Goal: Consume media (video, audio): Consume media (video, audio)

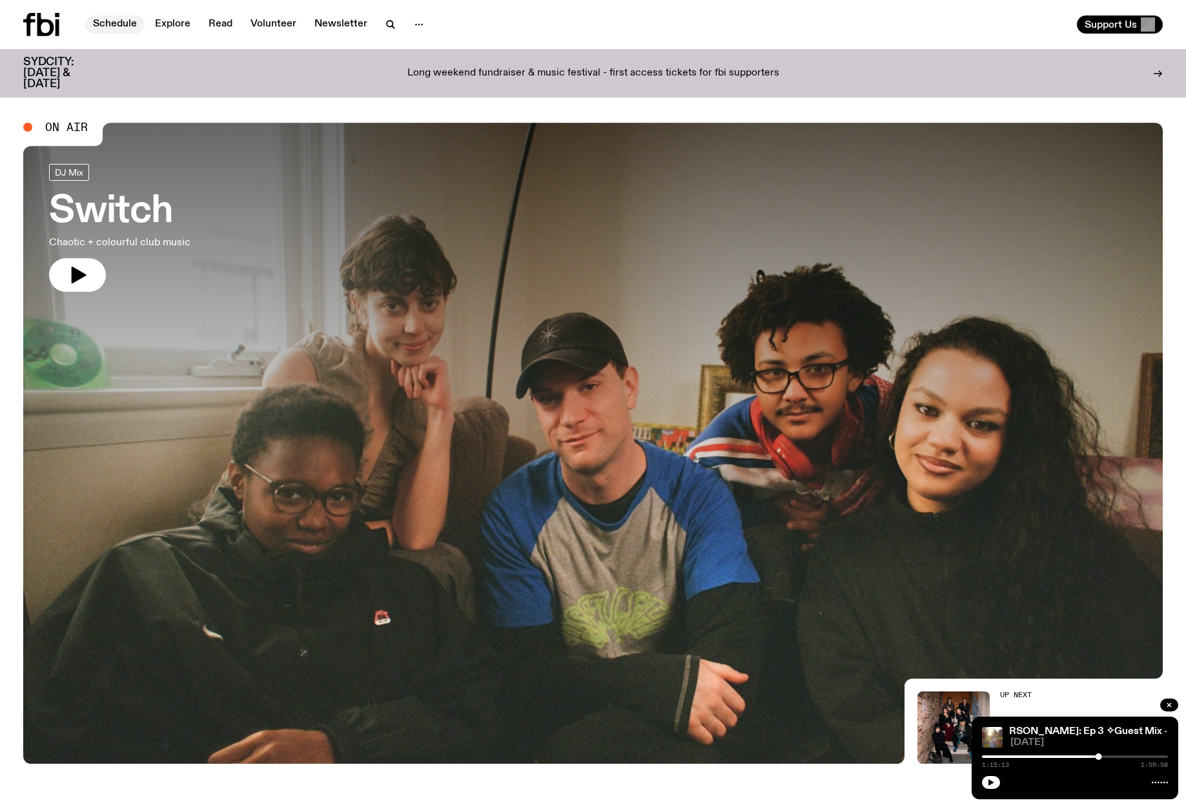
click at [117, 25] on link "Schedule" at bounding box center [114, 24] width 59 height 18
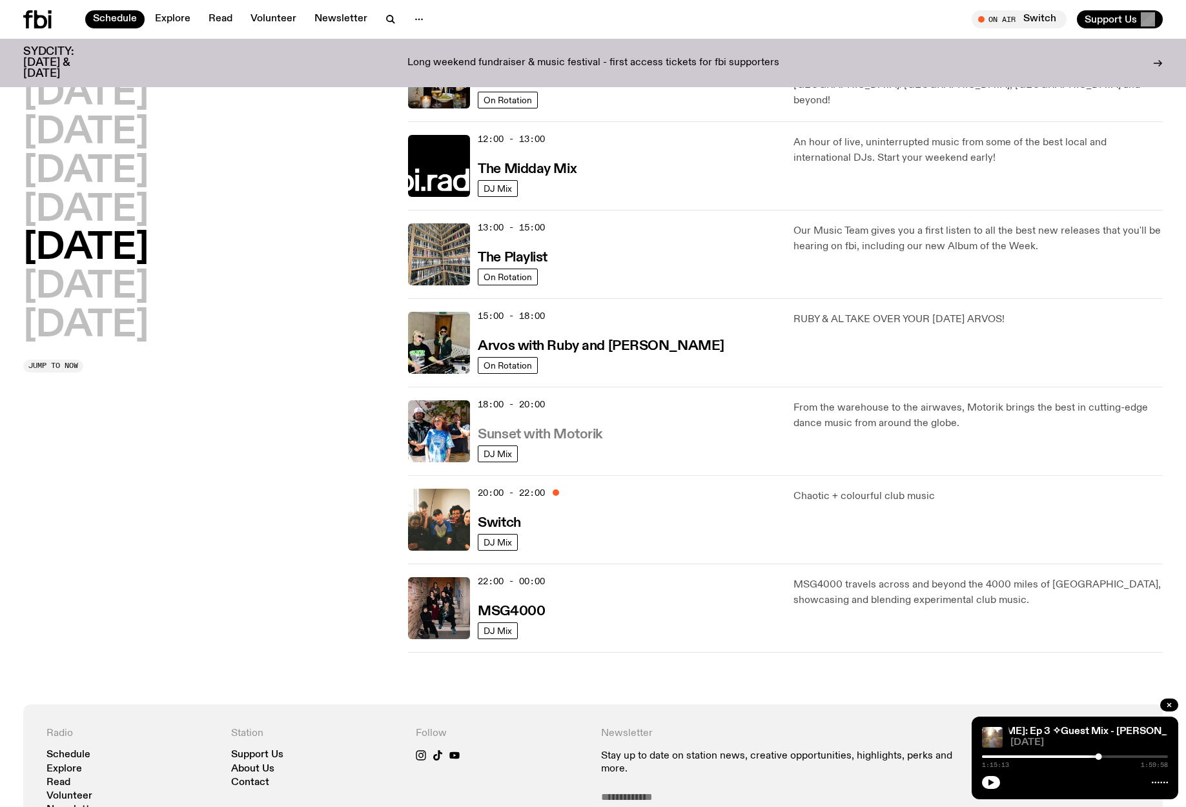
scroll to position [257, 0]
click at [508, 436] on h3 "Sunset with Motorik" at bounding box center [540, 434] width 125 height 14
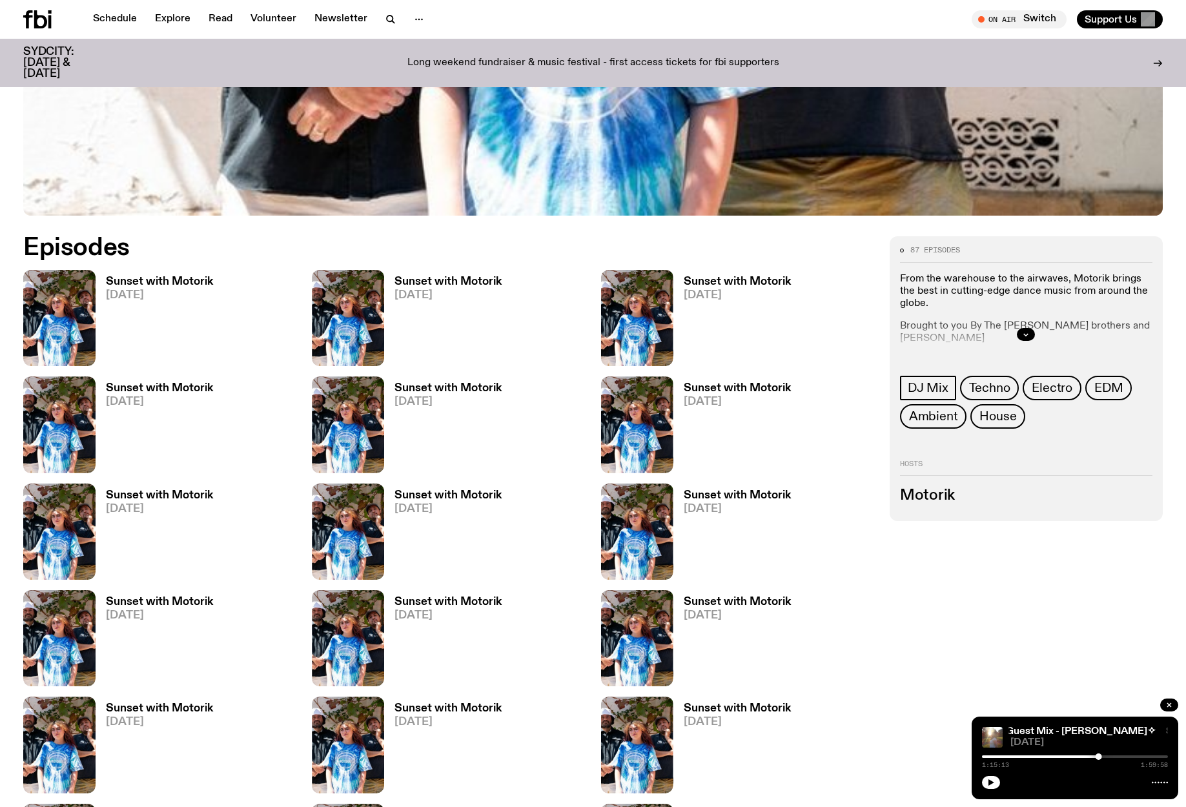
scroll to position [647, 0]
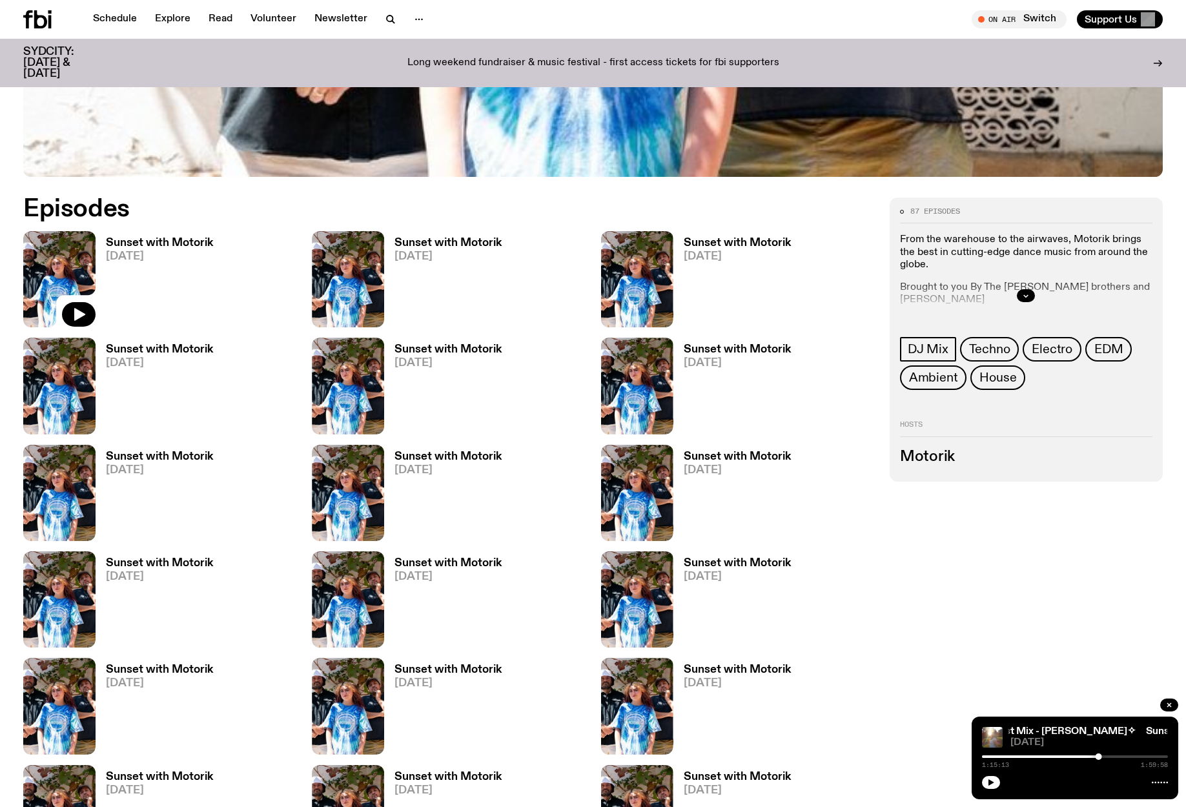
click at [78, 274] on img at bounding box center [59, 279] width 72 height 96
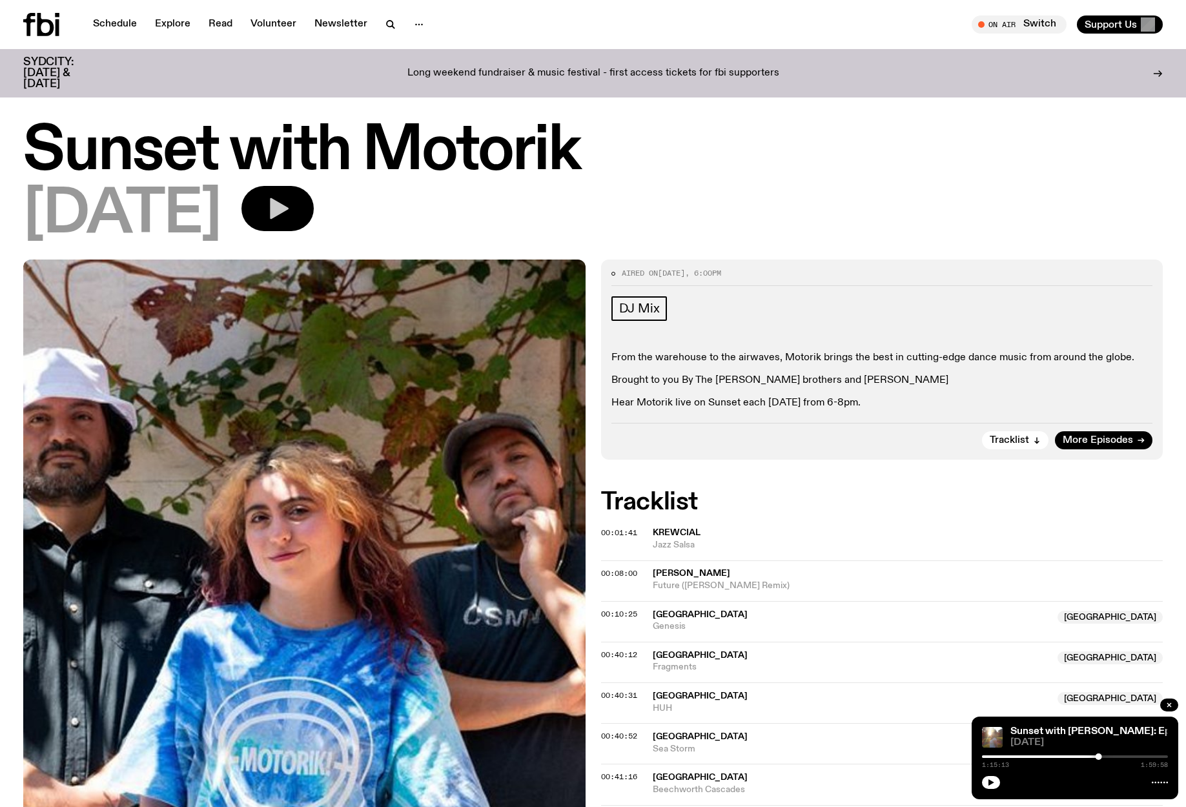
click at [290, 211] on icon "button" at bounding box center [278, 209] width 26 height 26
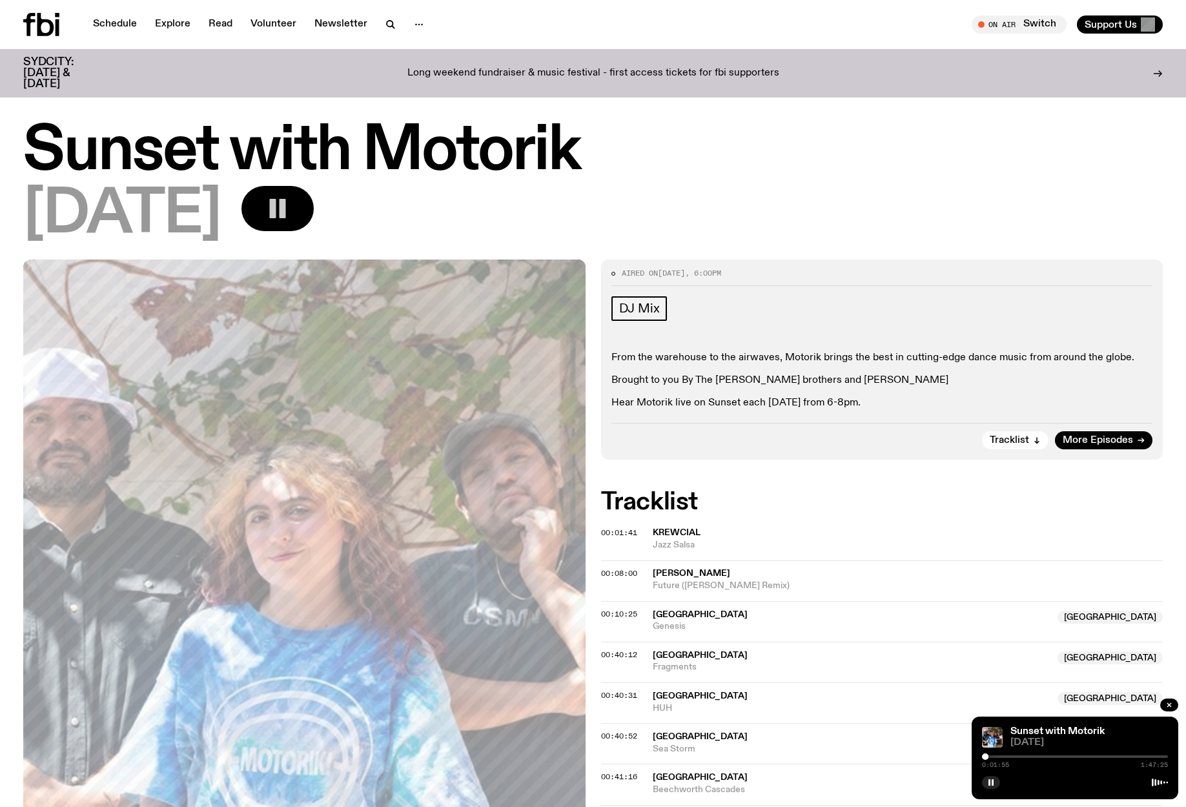
click at [276, 199] on rect "button" at bounding box center [273, 208] width 6 height 19
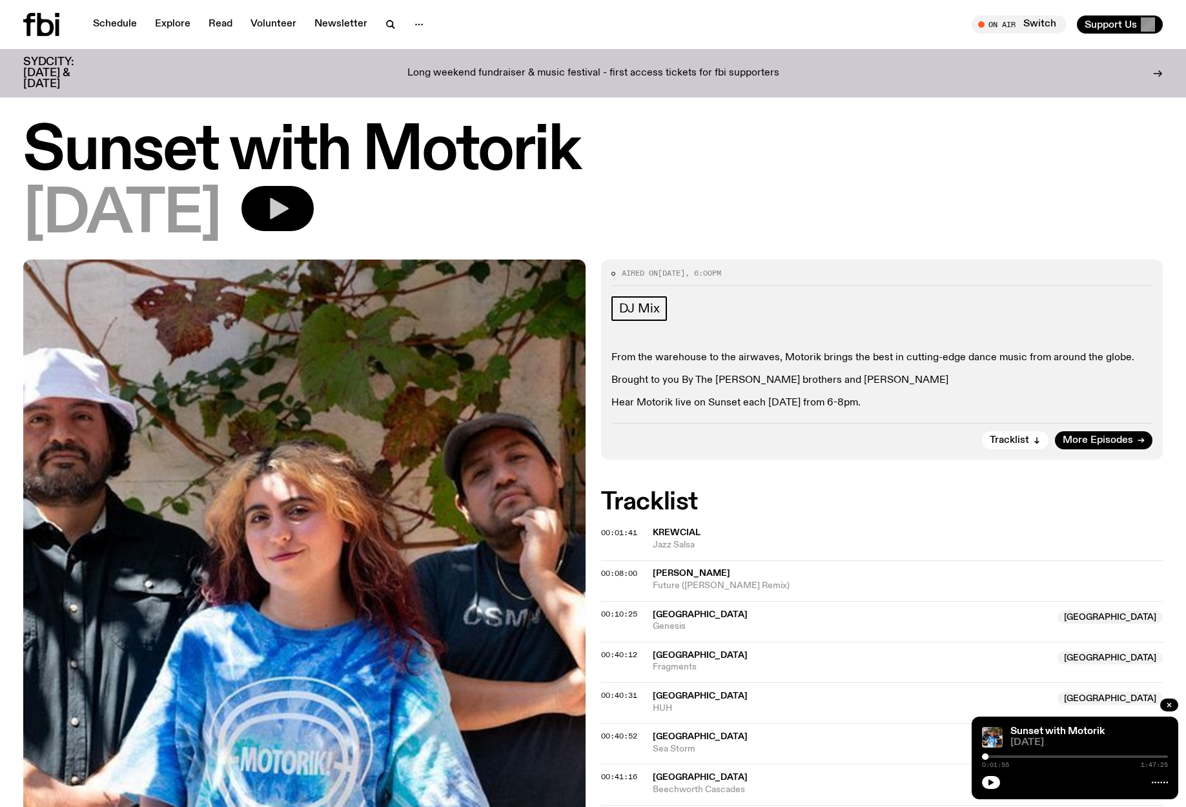
click at [288, 207] on icon "button" at bounding box center [279, 208] width 19 height 21
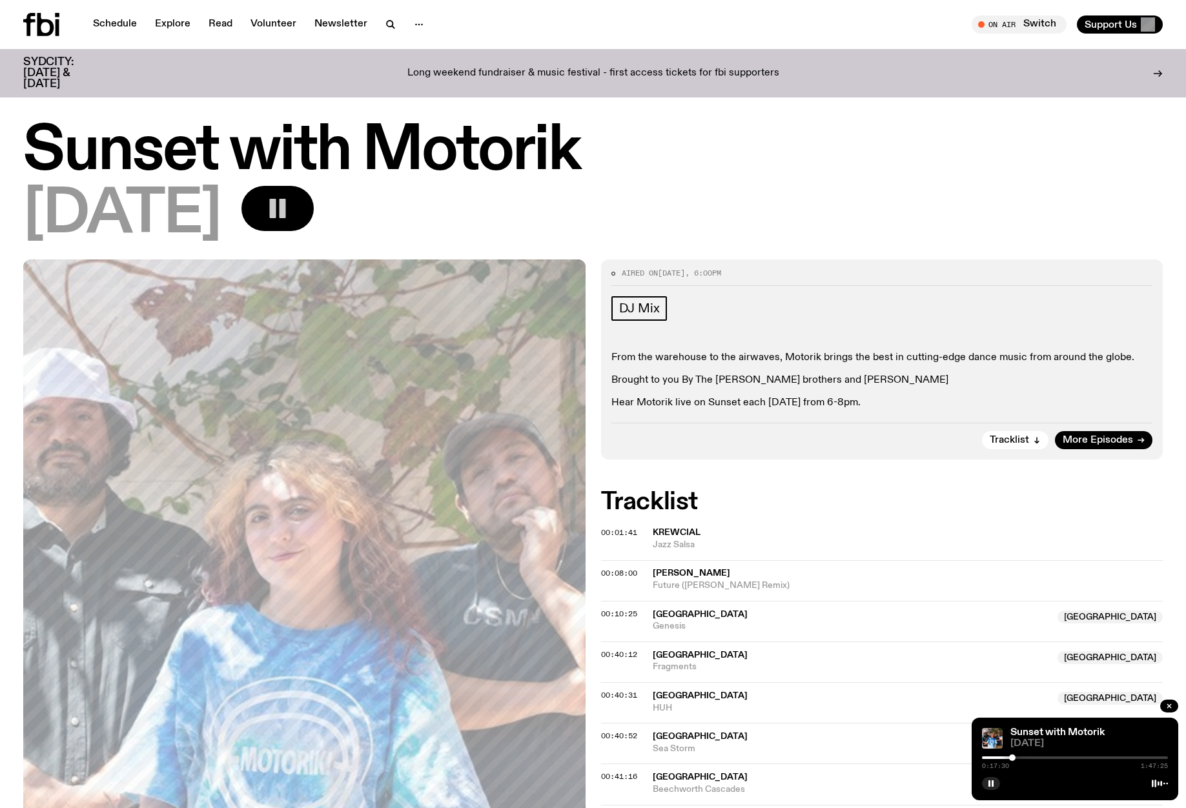
click at [314, 210] on button "button" at bounding box center [277, 208] width 72 height 45
